Goal: Transaction & Acquisition: Purchase product/service

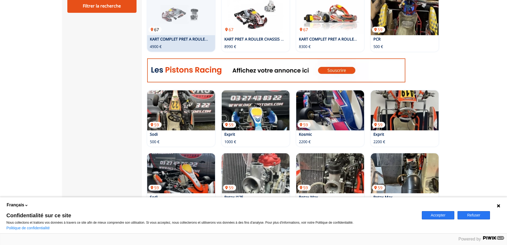
scroll to position [266, 0]
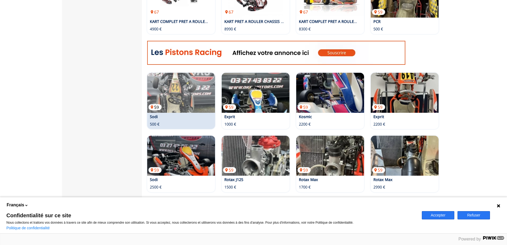
click at [173, 103] on img at bounding box center [181, 93] width 68 height 40
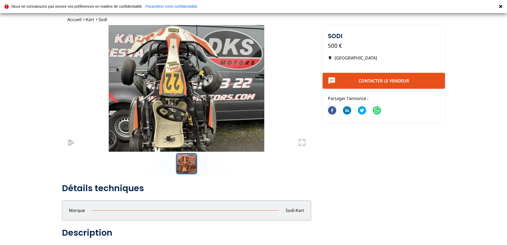
scroll to position [53, 0]
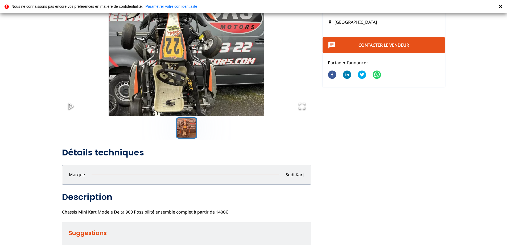
click at [181, 90] on img "Go to Slide 1" at bounding box center [186, 58] width 249 height 138
click at [184, 130] on button "Go to Slide 1" at bounding box center [186, 127] width 21 height 21
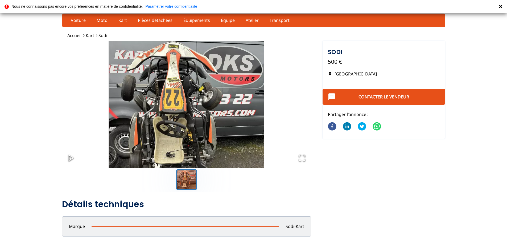
scroll to position [0, 0]
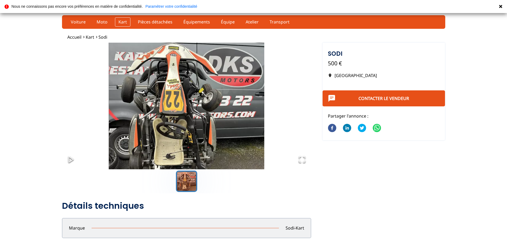
click at [122, 20] on link "Kart" at bounding box center [122, 21] width 15 height 9
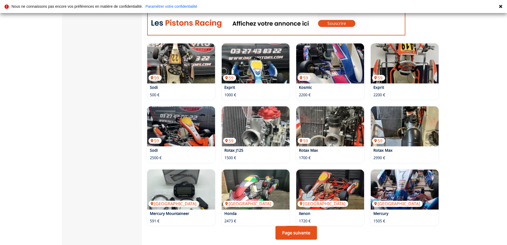
scroll to position [293, 0]
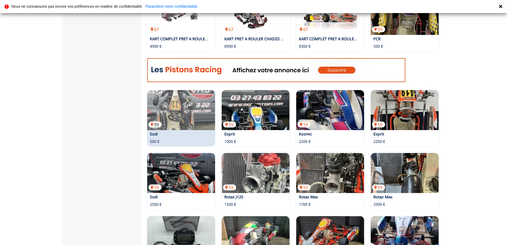
scroll to position [240, 0]
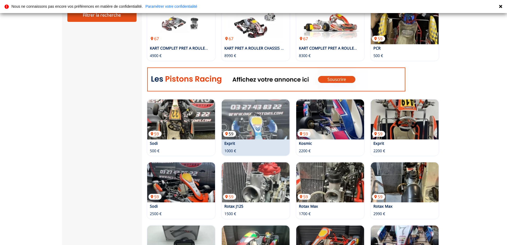
click at [253, 125] on img at bounding box center [256, 119] width 68 height 40
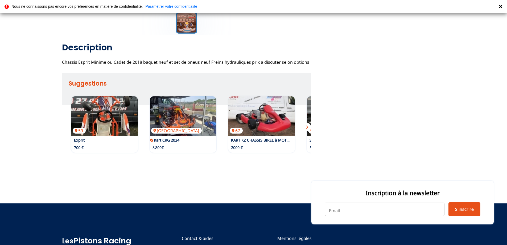
scroll to position [160, 0]
